Goal: Transaction & Acquisition: Purchase product/service

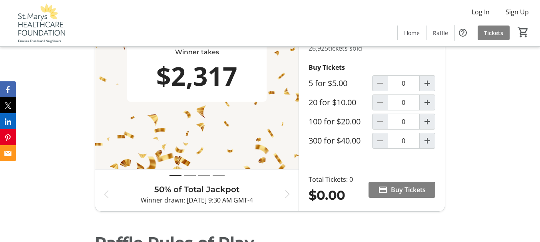
scroll to position [292, 0]
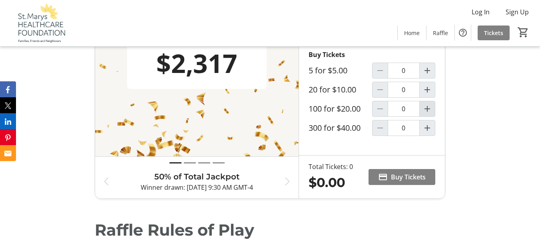
click at [431, 114] on mat-icon "Increment by one" at bounding box center [427, 109] width 10 height 10
type input "1"
click at [413, 182] on span "Buy Tickets" at bounding box center [408, 178] width 35 height 10
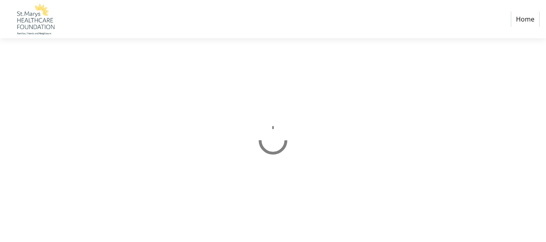
select select "CA"
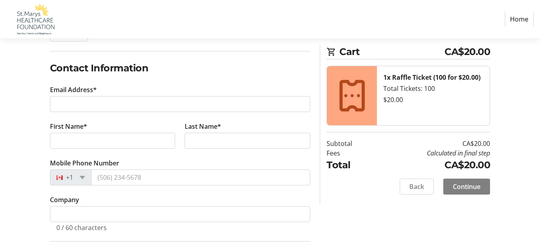
scroll to position [118, 0]
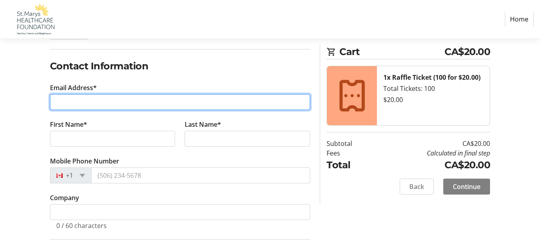
click at [101, 106] on input "Email Address*" at bounding box center [180, 102] width 260 height 16
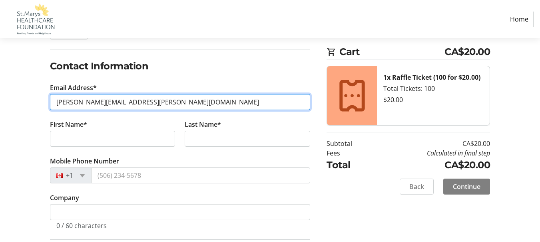
type input "[PERSON_NAME][EMAIL_ADDRESS][PERSON_NAME][DOMAIN_NAME]"
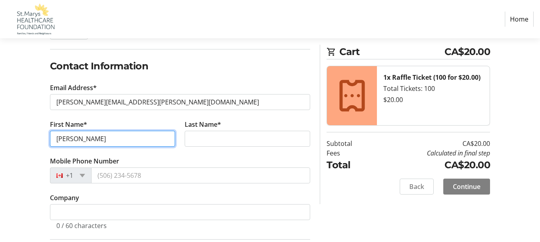
type input "[PERSON_NAME]"
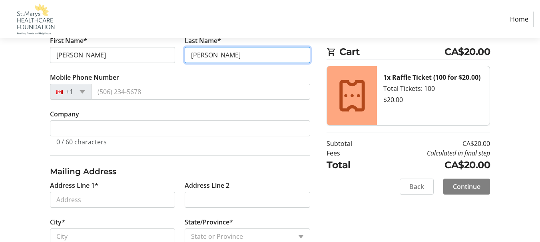
scroll to position [209, 0]
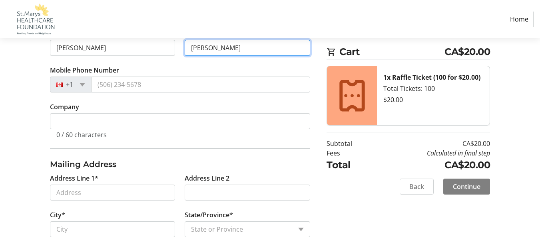
type input "[PERSON_NAME]"
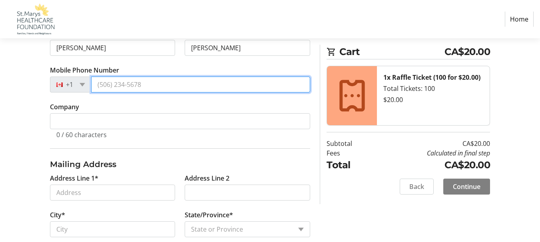
click at [130, 81] on input "Mobile Phone Number" at bounding box center [200, 85] width 219 height 16
type input "[PHONE_NUMBER]"
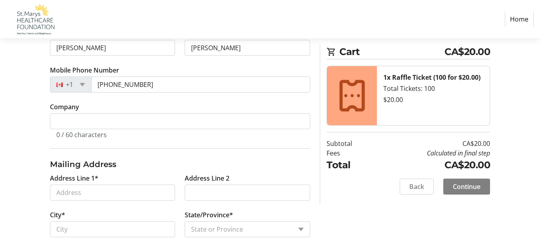
click at [38, 124] on div "Log In to Your Account (Optional) Or continue below to checkout as a guest. Log…" at bounding box center [270, 139] width 540 height 486
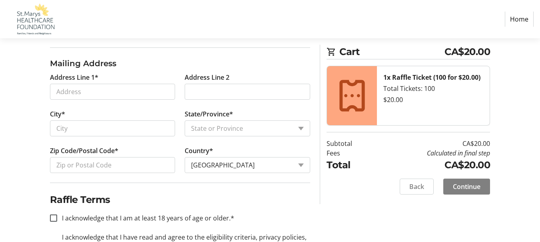
scroll to position [312, 0]
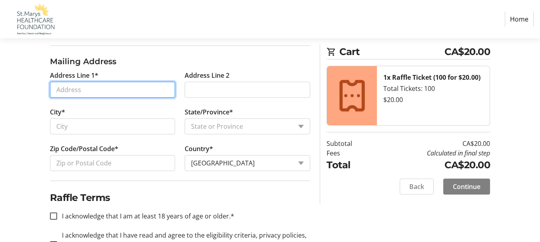
click at [87, 91] on input "Address Line 1*" at bounding box center [112, 90] width 125 height 16
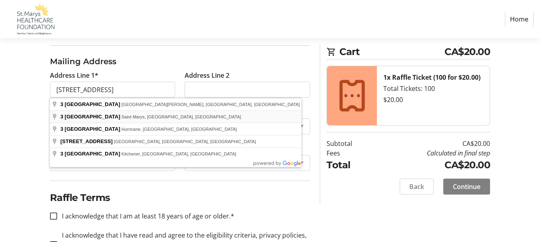
type input "[STREET_ADDRESS]"
type input "Saint Marys"
select select "ON"
type input "N4X 1B9"
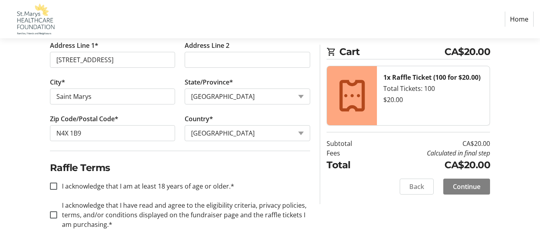
scroll to position [348, 0]
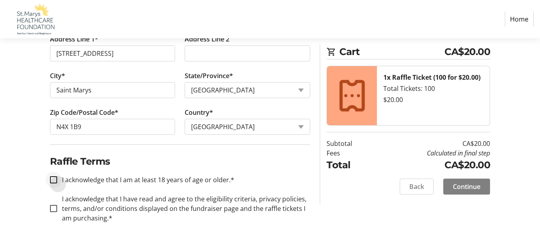
click at [55, 176] on div at bounding box center [53, 180] width 19 height 19
checkbox input "true"
click at [53, 205] on div at bounding box center [53, 208] width 19 height 19
checkbox input "true"
click at [483, 187] on span at bounding box center [466, 186] width 47 height 19
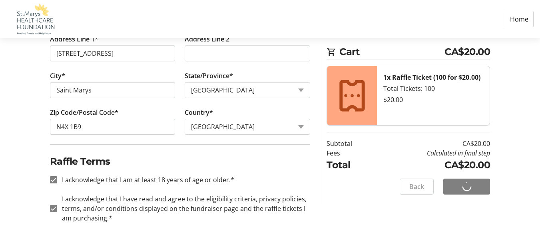
scroll to position [22, 0]
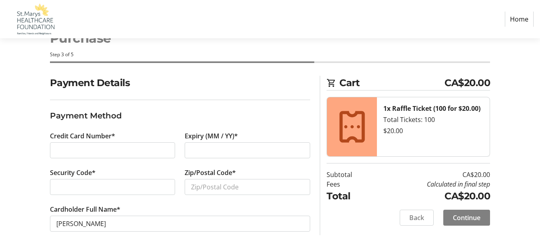
scroll to position [38, 0]
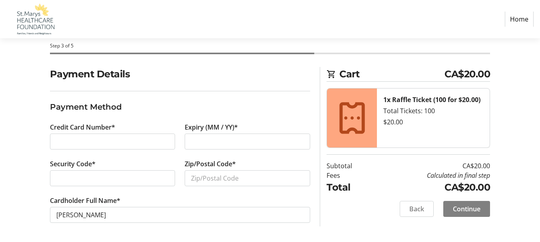
click at [103, 149] on div at bounding box center [112, 142] width 125 height 16
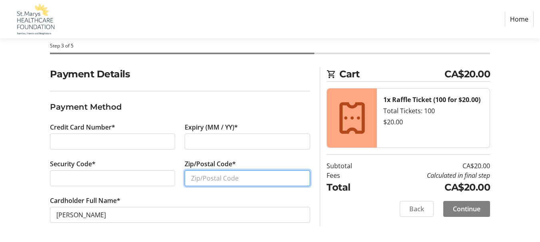
click at [198, 177] on input "Zip/Postal Code*" at bounding box center [247, 179] width 125 height 16
type input "N4X 1A5"
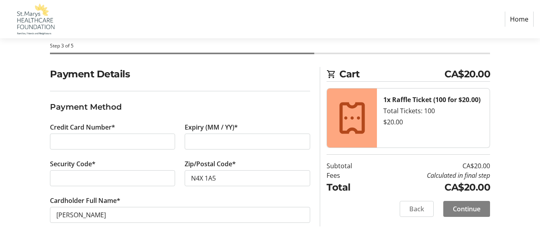
click at [17, 166] on div "Payment Details Payment Method Credit Card Number* Expiry (MM / YY)* Security C…" at bounding box center [270, 154] width 540 height 175
click at [463, 211] on span "Continue" at bounding box center [467, 210] width 28 height 10
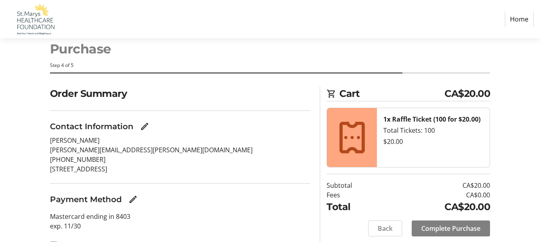
scroll to position [43, 0]
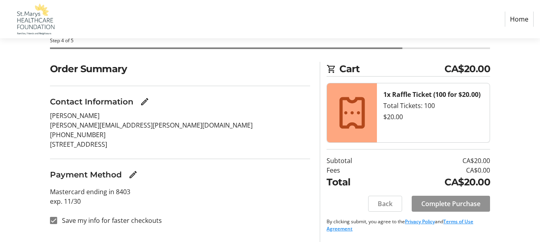
click at [474, 199] on span "Complete Purchase" at bounding box center [450, 204] width 59 height 10
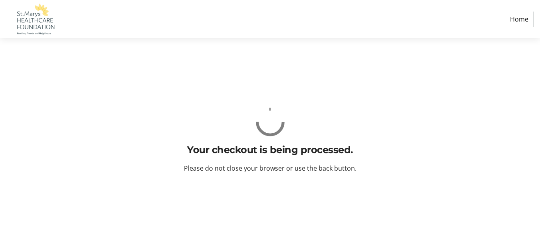
scroll to position [0, 0]
